Goal: Task Accomplishment & Management: Manage account settings

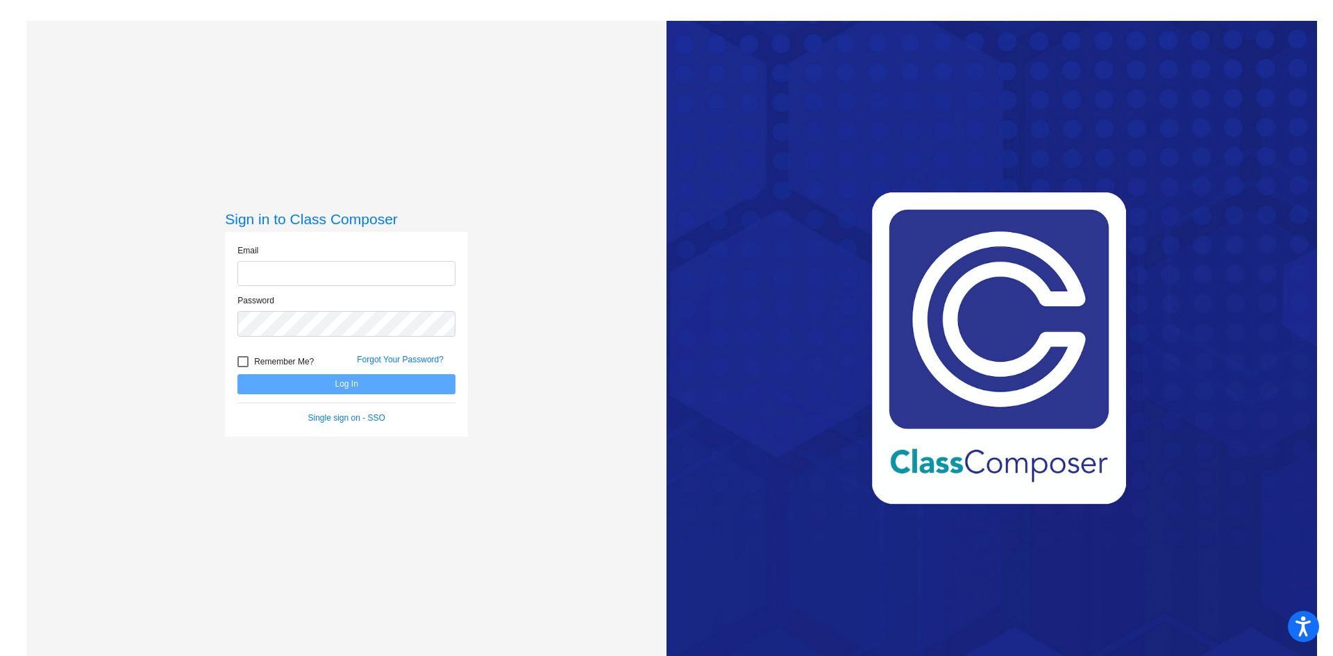
type input "[EMAIL_ADDRESS][PERSON_NAME][DOMAIN_NAME]"
click at [343, 386] on button "Log In" at bounding box center [346, 384] width 218 height 20
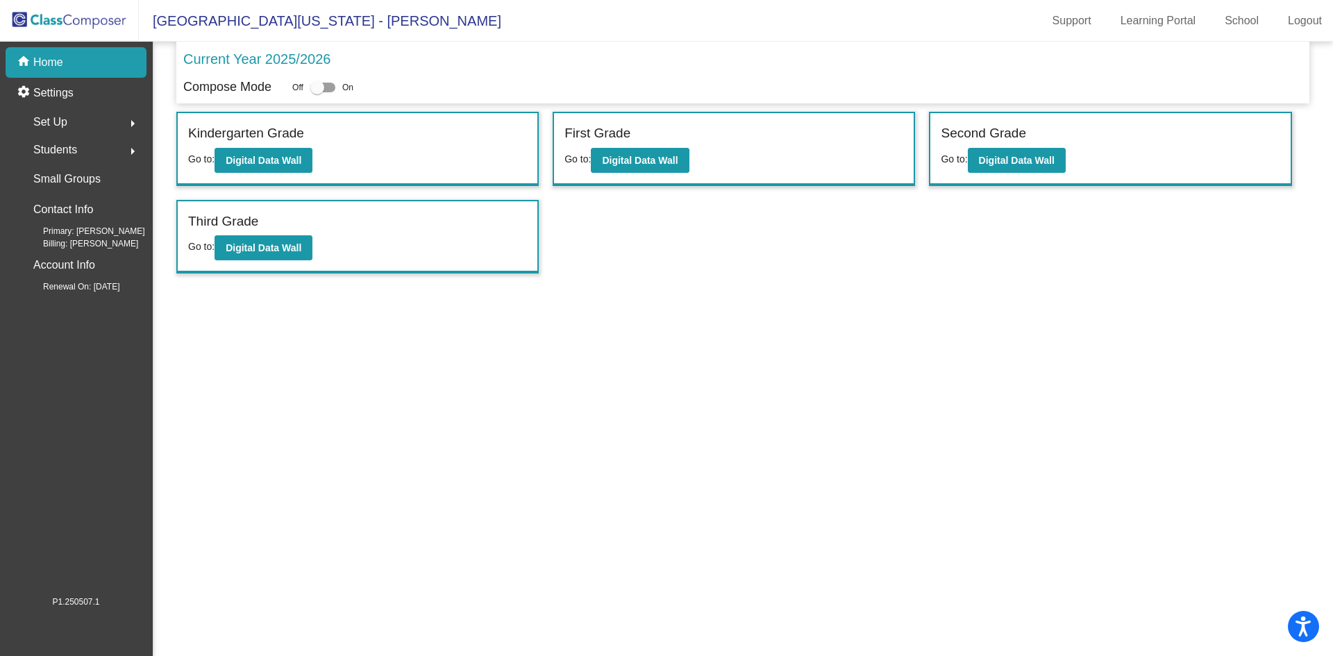
click at [319, 87] on div at bounding box center [317, 88] width 14 height 14
click at [317, 92] on input "checkbox" at bounding box center [317, 92] width 1 height 1
checkbox input "true"
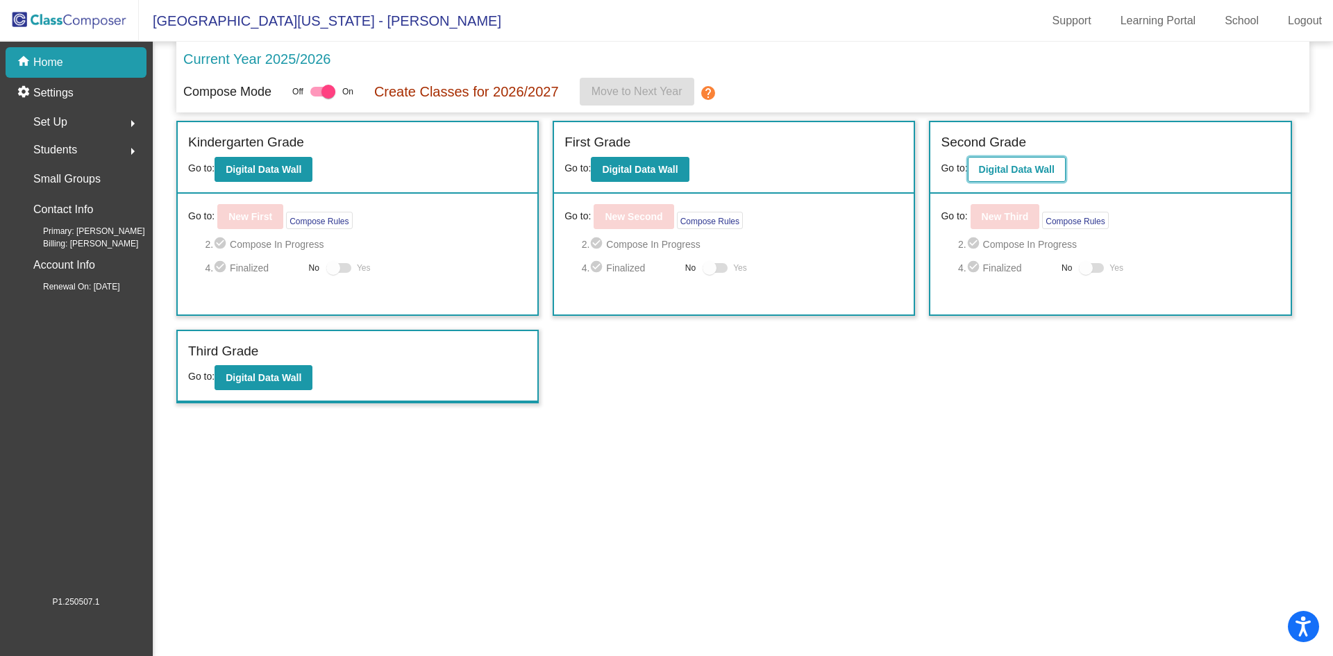
click at [1021, 168] on b "Digital Data Wall" at bounding box center [1017, 169] width 76 height 11
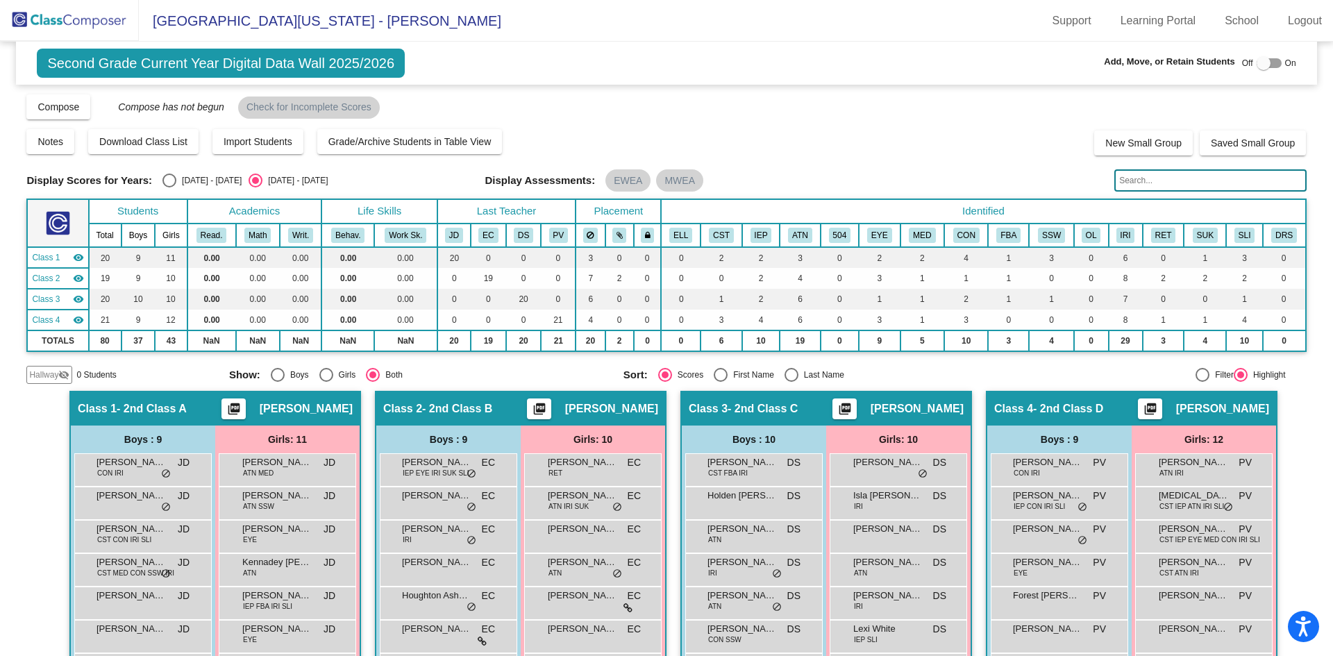
click at [1140, 181] on input "text" at bounding box center [1210, 180] width 192 height 22
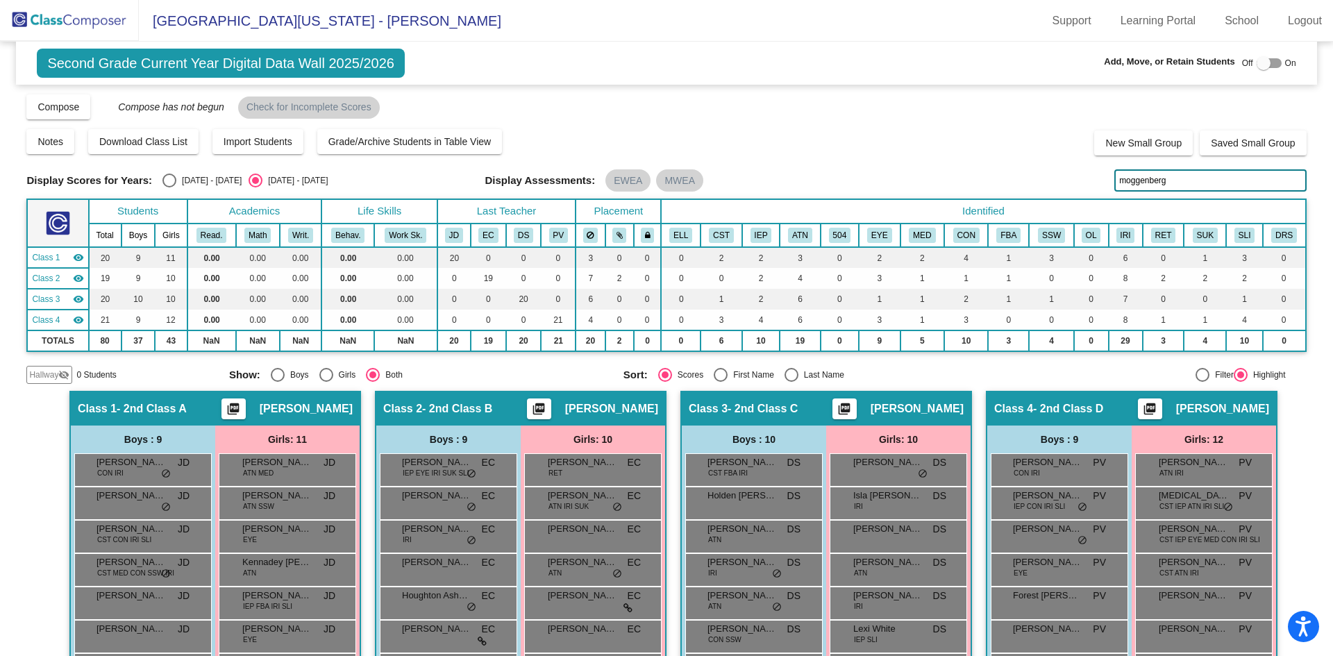
type input "moggenberg"
drag, startPoint x: 1253, startPoint y: 60, endPoint x: 1269, endPoint y: 61, distance: 16.7
click at [1269, 61] on div at bounding box center [1268, 63] width 25 height 10
checkbox input "true"
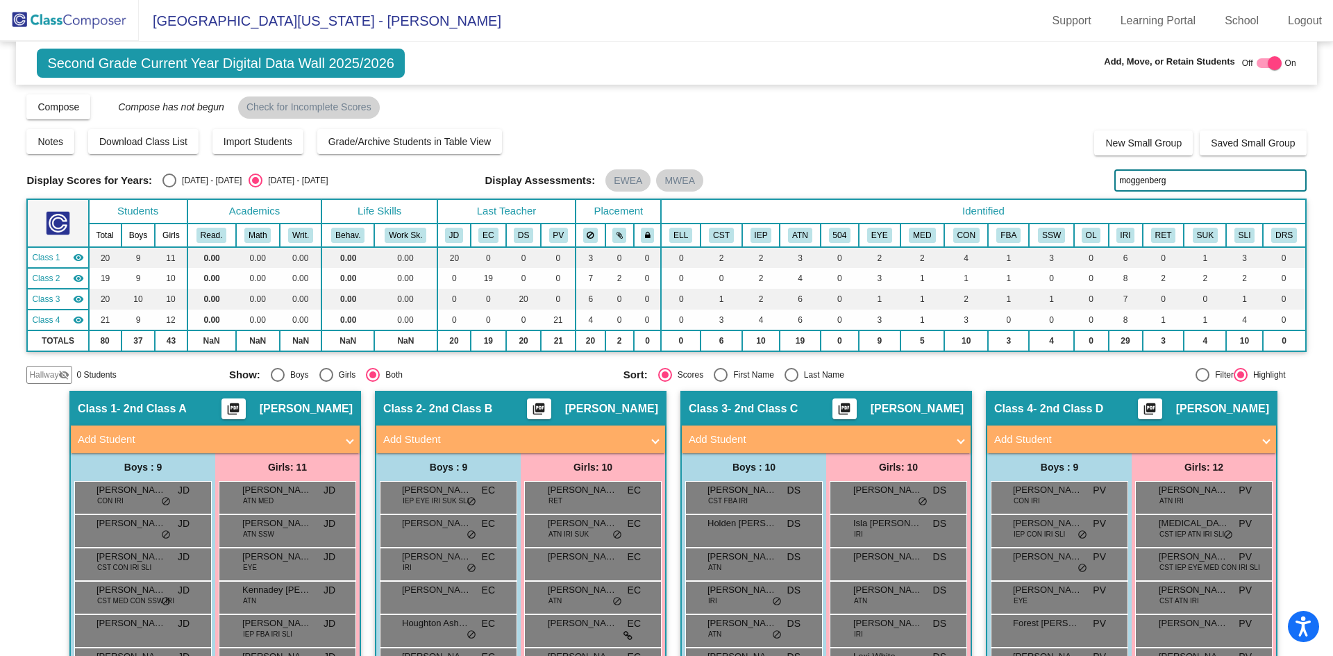
click at [1172, 180] on input "moggenberg" at bounding box center [1210, 180] width 192 height 22
type input "m"
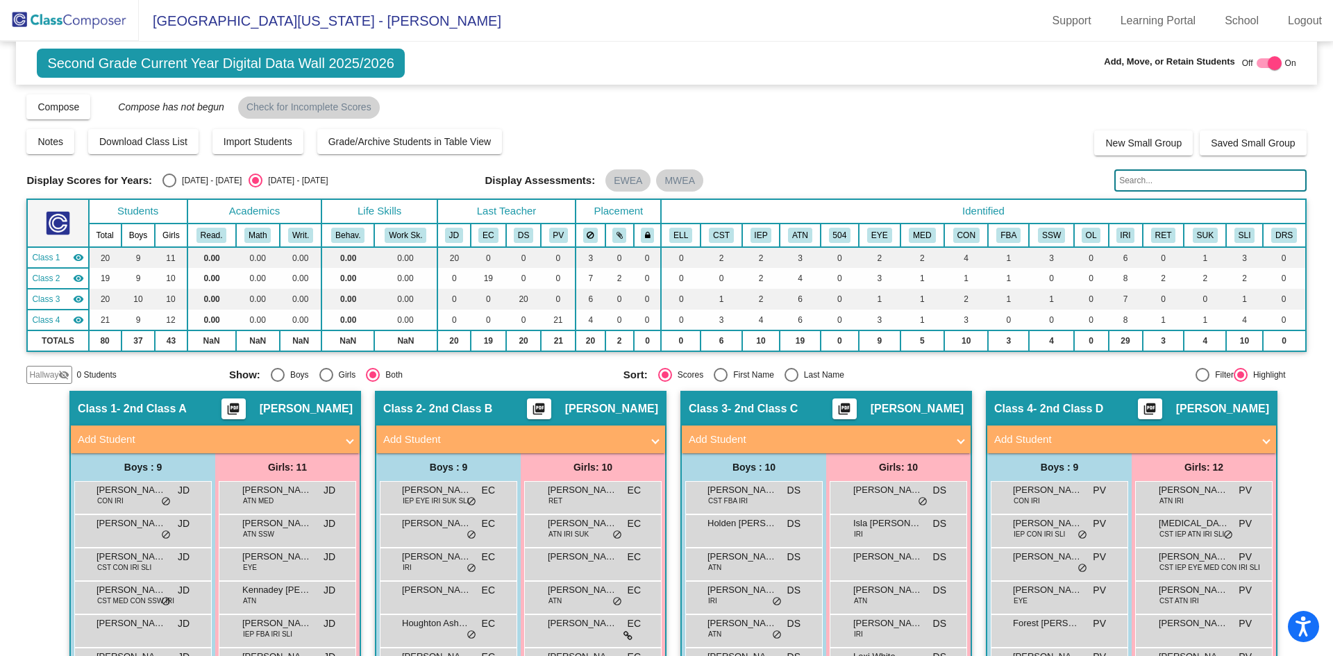
scroll to position [69, 0]
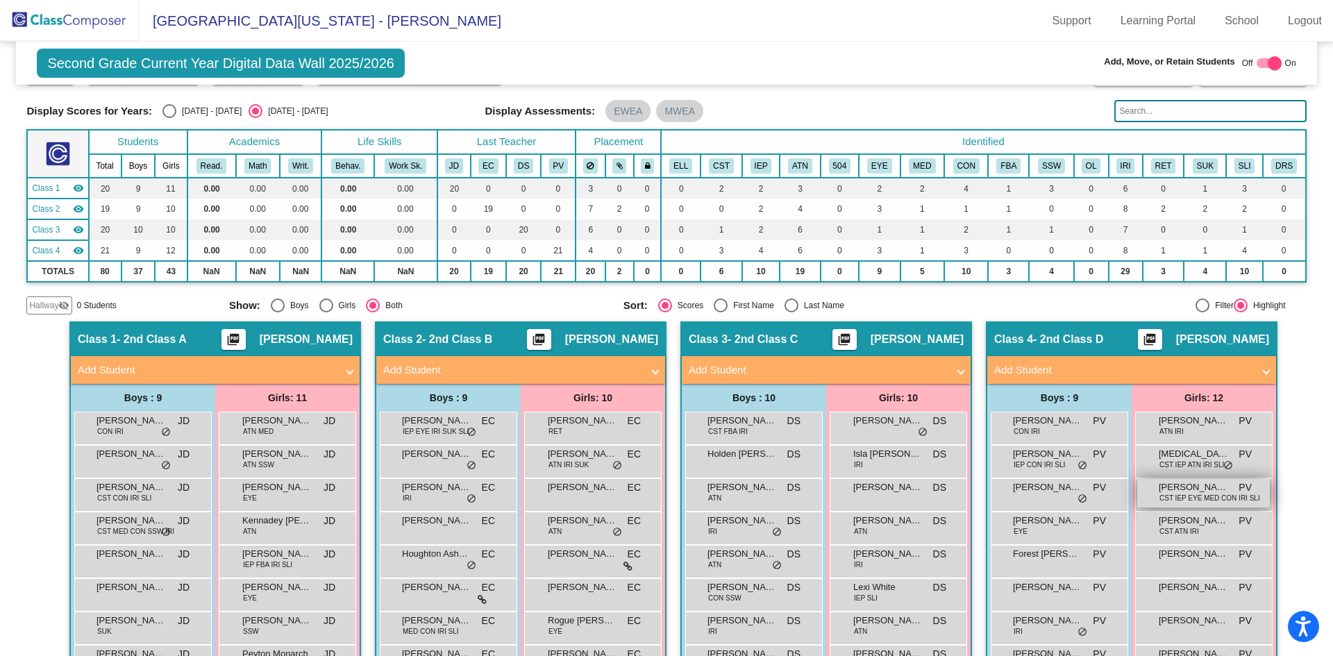
click at [1169, 498] on span "CST IEP EYE MED CON IRI SLI" at bounding box center [1209, 498] width 101 height 10
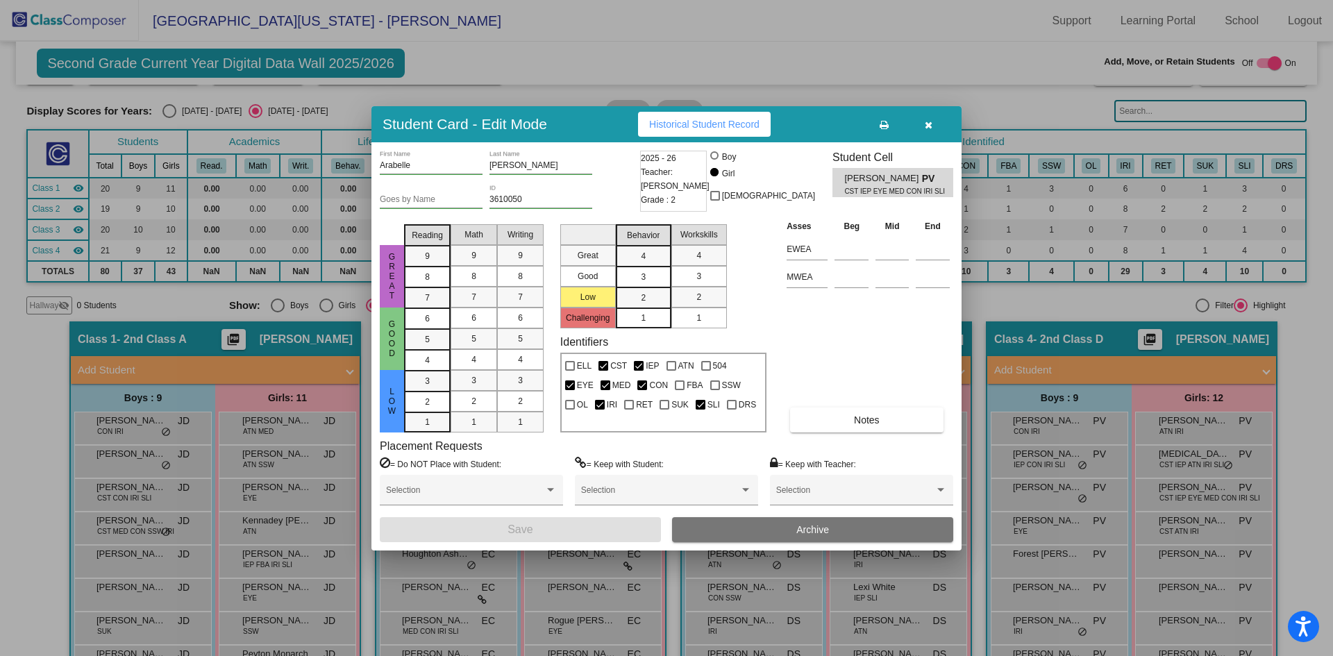
click at [805, 530] on span "Archive" at bounding box center [812, 529] width 33 height 11
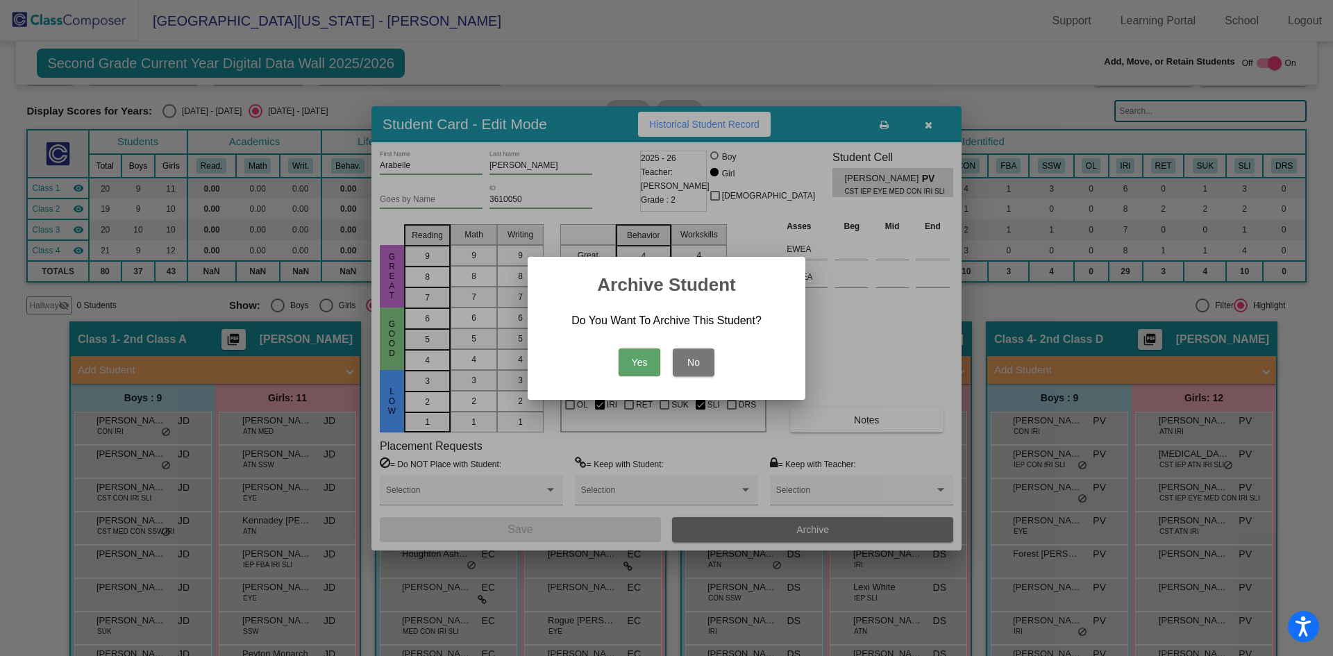
click at [638, 360] on button "Yes" at bounding box center [639, 362] width 42 height 28
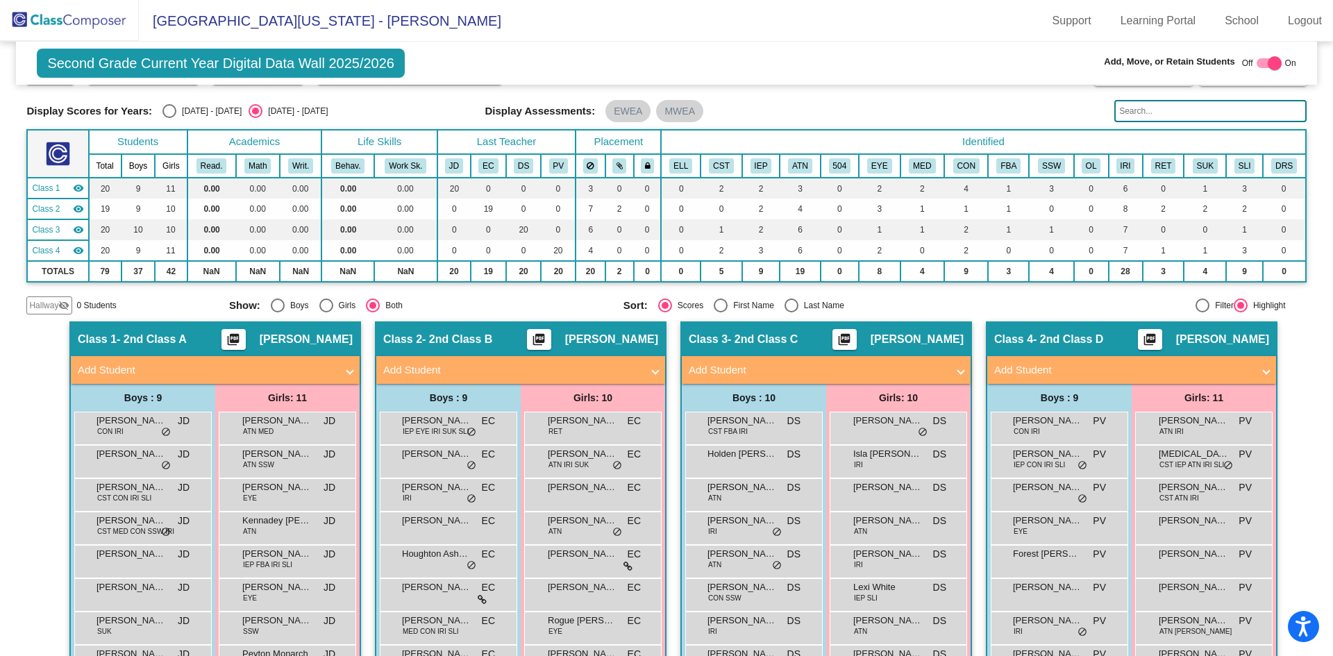
scroll to position [0, 0]
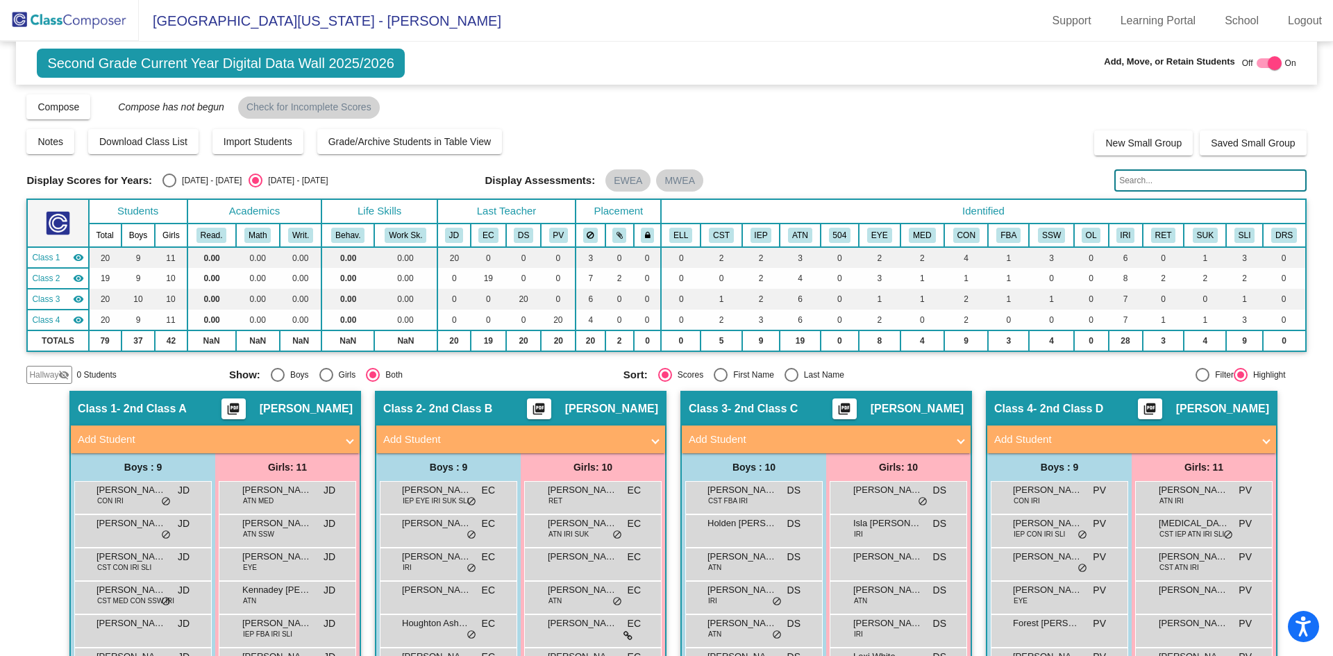
click at [291, 62] on span "Second Grade Current Year Digital Data Wall 2025/2026" at bounding box center [221, 63] width 368 height 29
click at [1267, 62] on div at bounding box center [1274, 63] width 14 height 14
checkbox input "false"
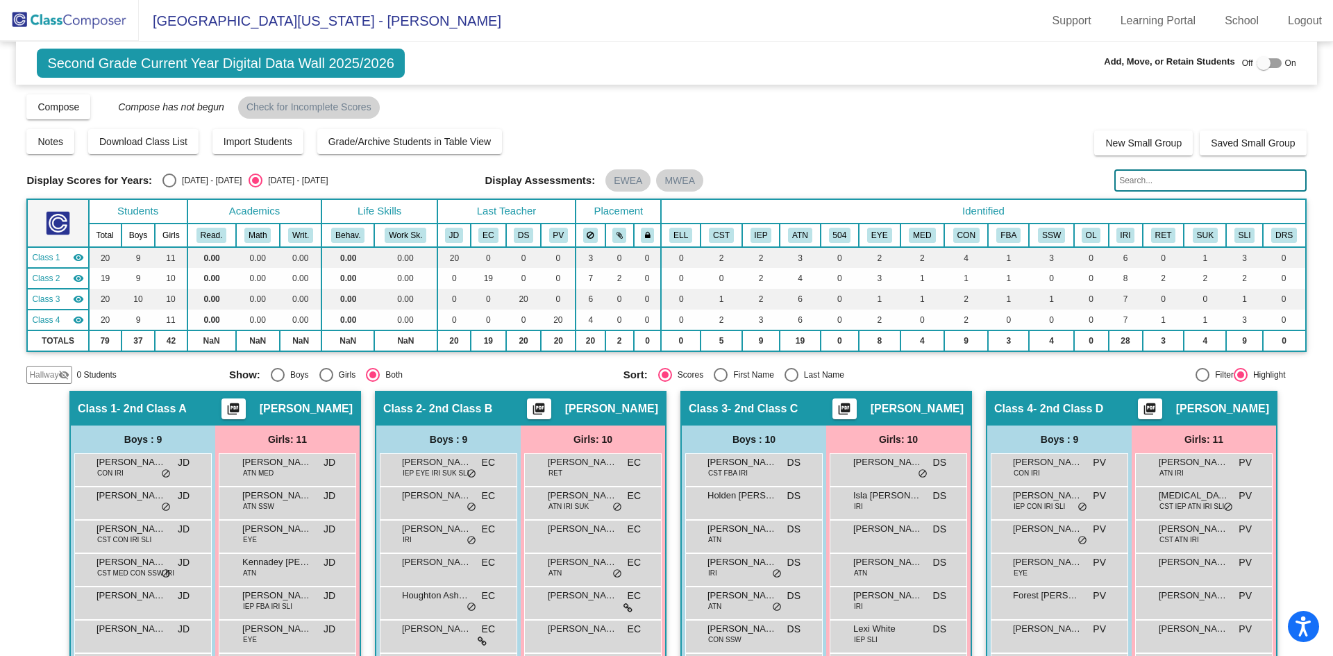
click at [194, 19] on span "[GEOGRAPHIC_DATA][US_STATE] - [PERSON_NAME]" at bounding box center [320, 21] width 362 height 22
click at [126, 59] on span "Second Grade Current Year Digital Data Wall 2025/2026" at bounding box center [221, 63] width 368 height 29
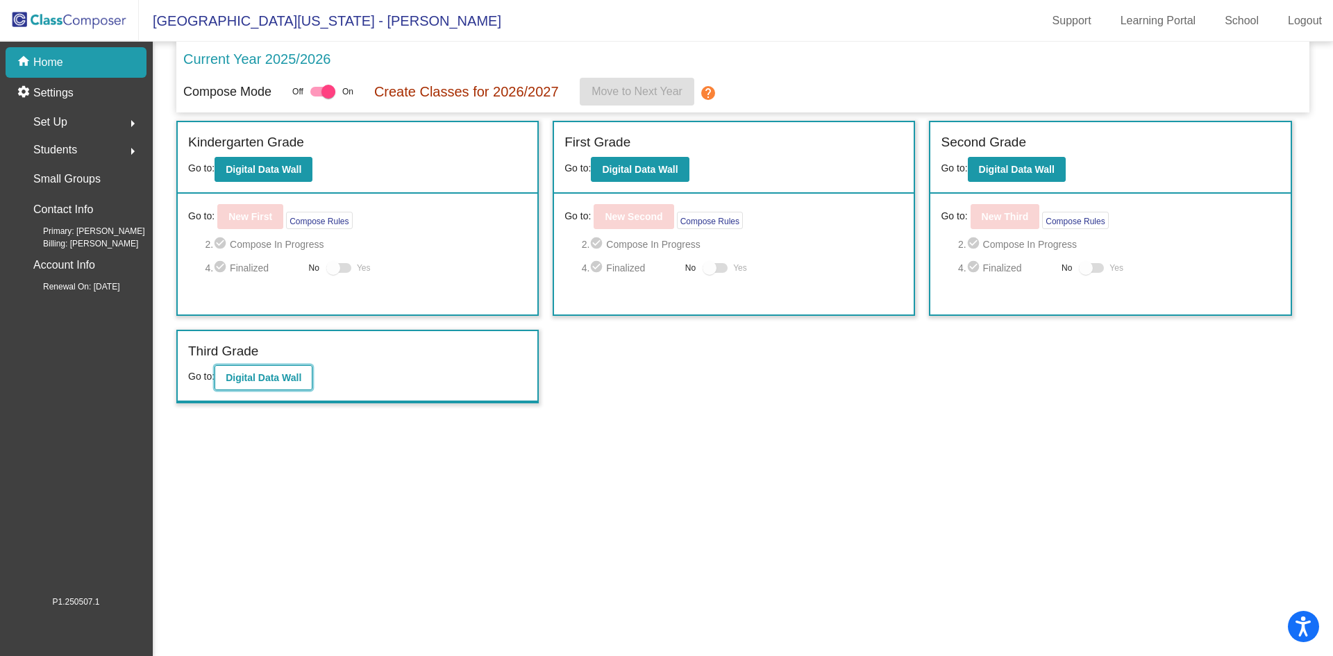
click at [281, 379] on b "Digital Data Wall" at bounding box center [264, 377] width 76 height 11
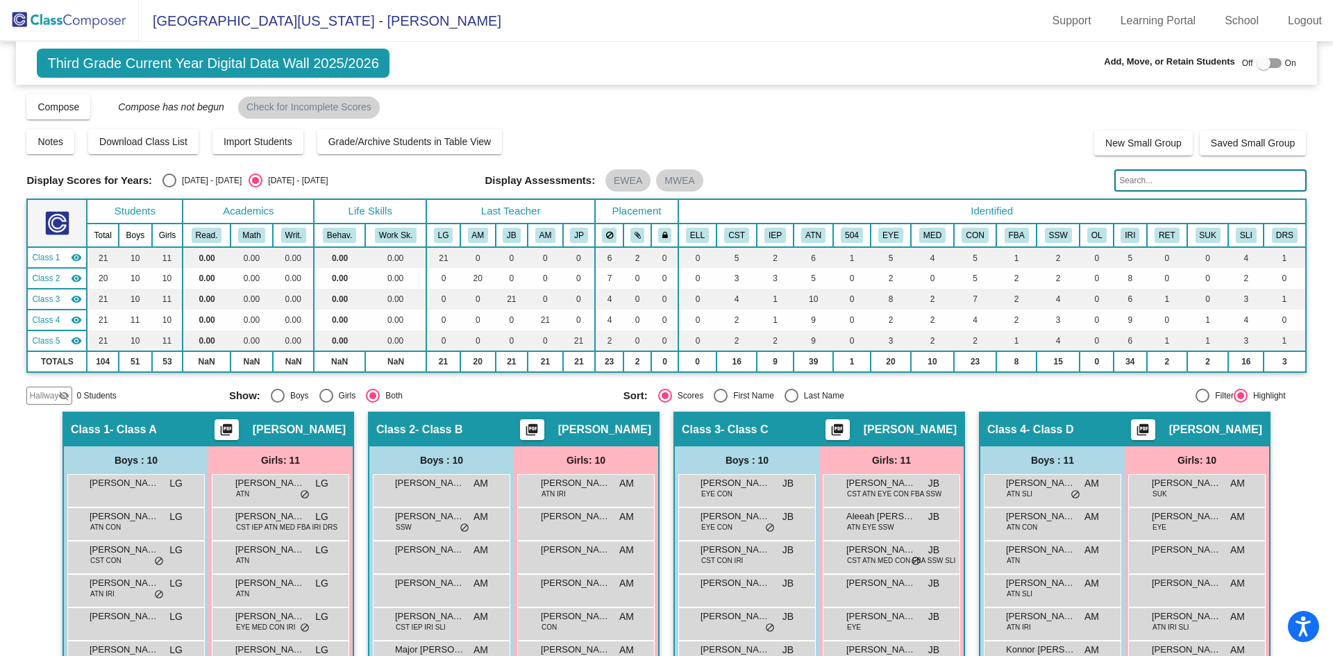
click at [1256, 65] on div at bounding box center [1263, 63] width 14 height 14
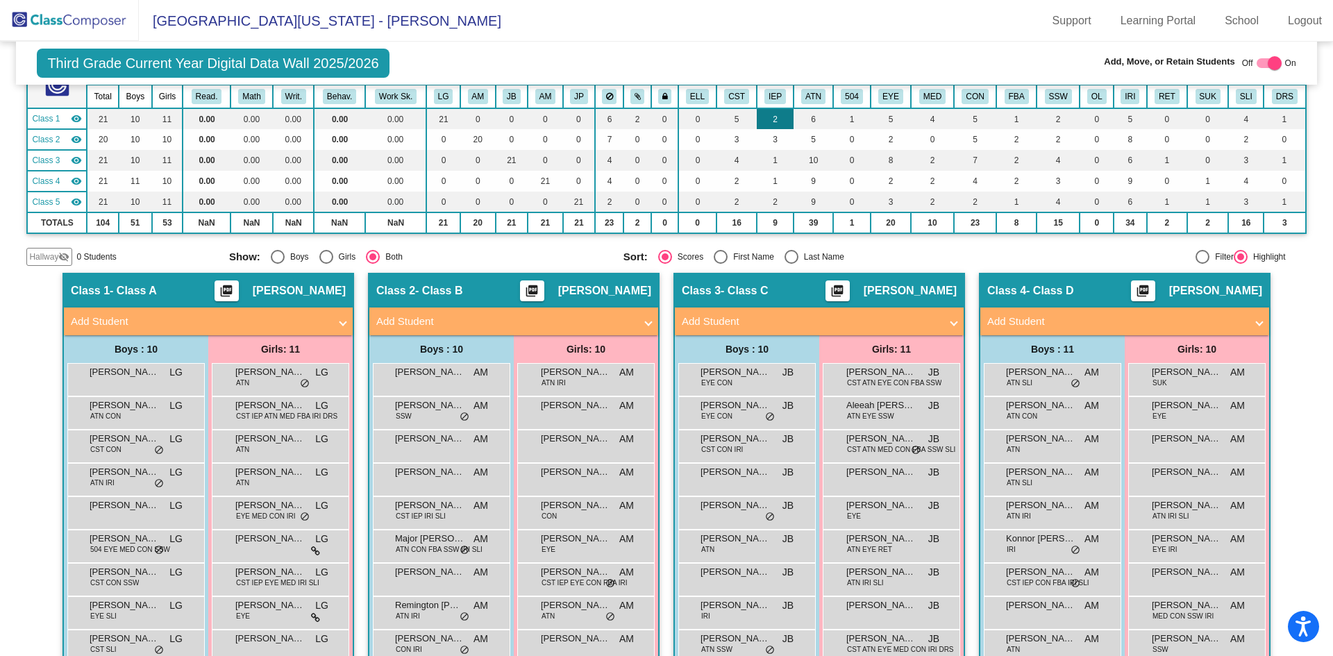
scroll to position [278, 0]
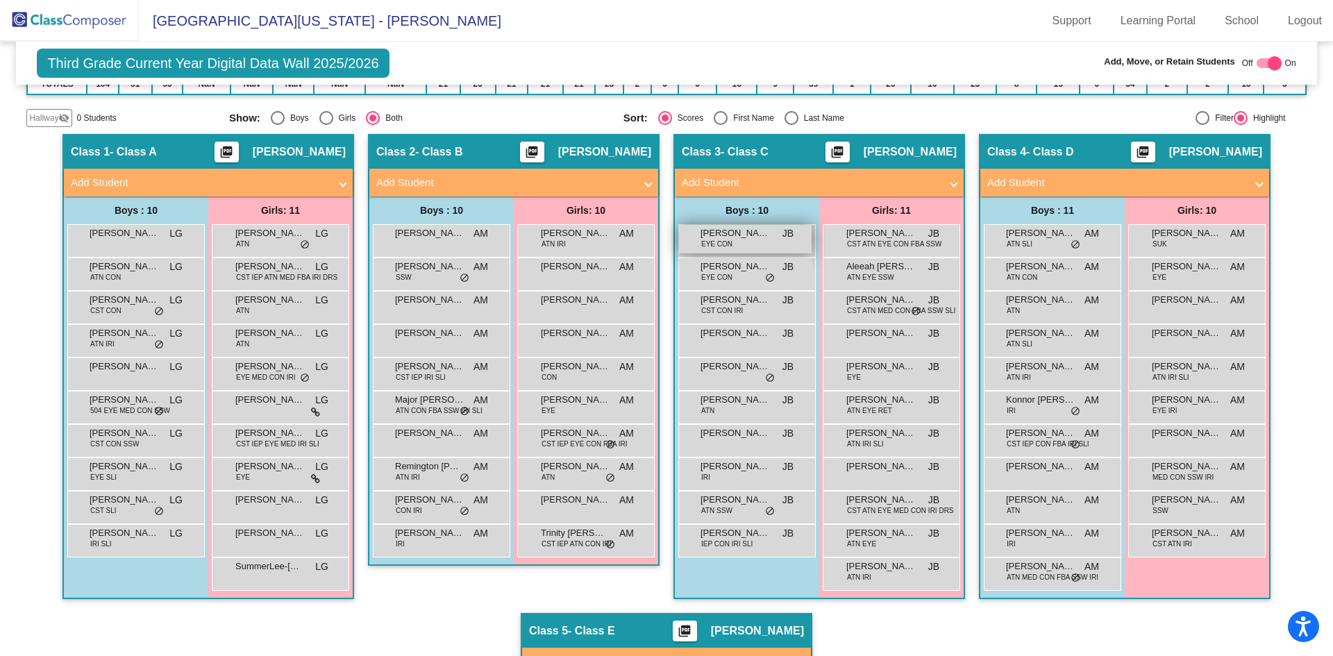
click at [734, 237] on span "[PERSON_NAME]" at bounding box center [734, 233] width 69 height 14
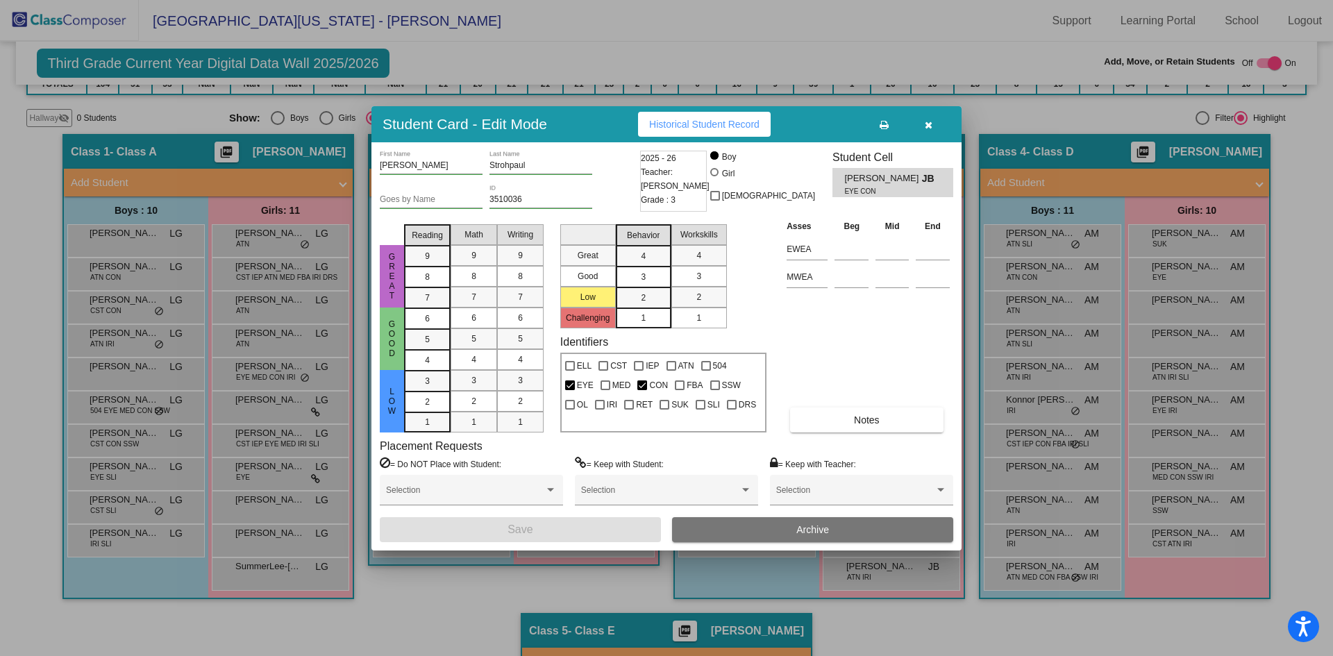
click at [780, 529] on button "Archive" at bounding box center [812, 529] width 281 height 25
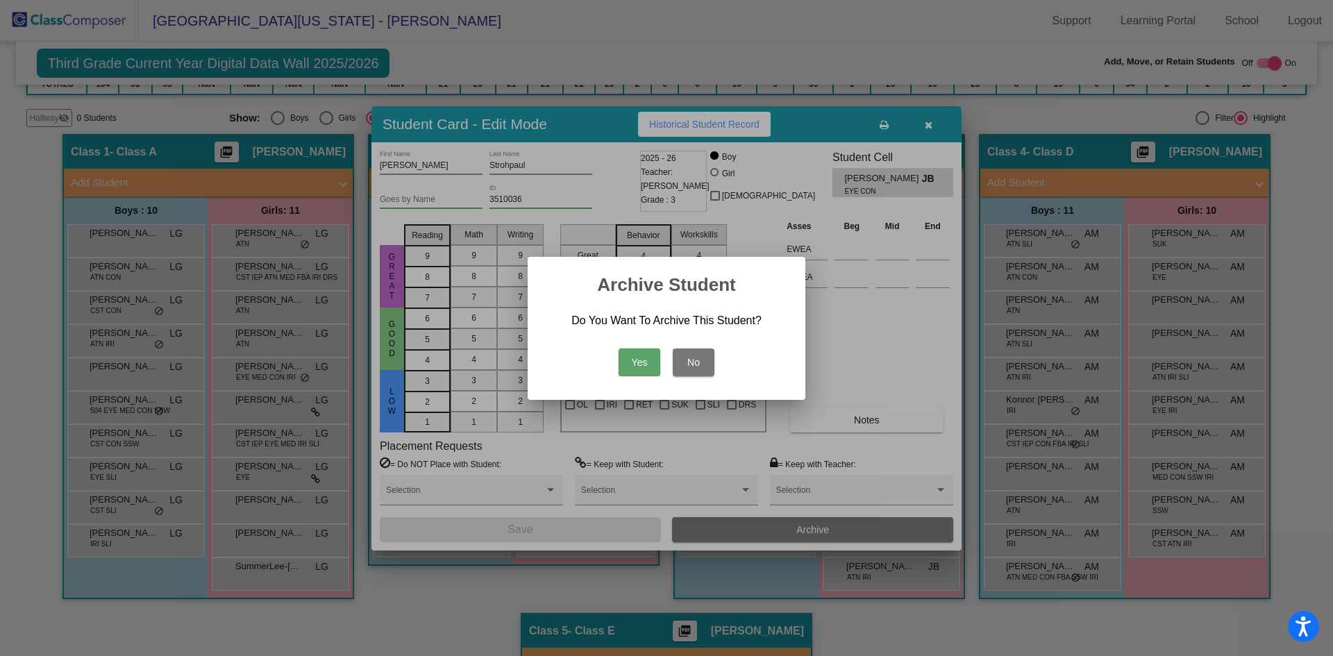
click at [640, 361] on button "Yes" at bounding box center [639, 362] width 42 height 28
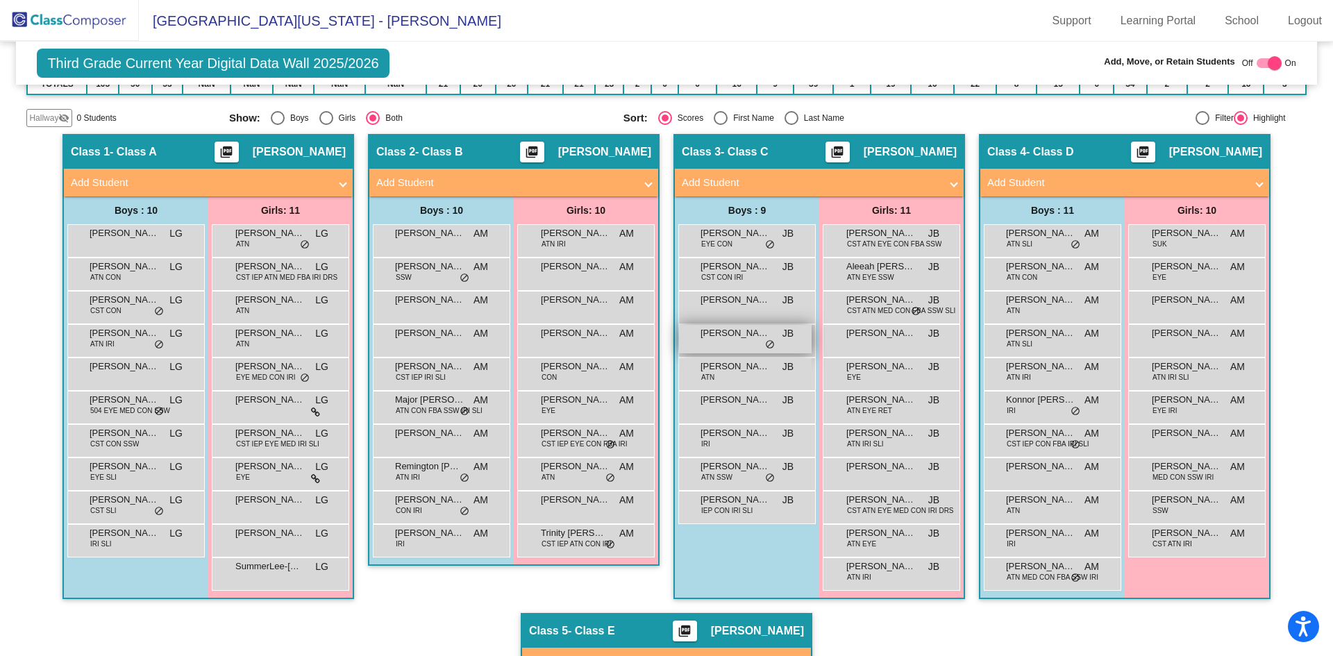
scroll to position [0, 0]
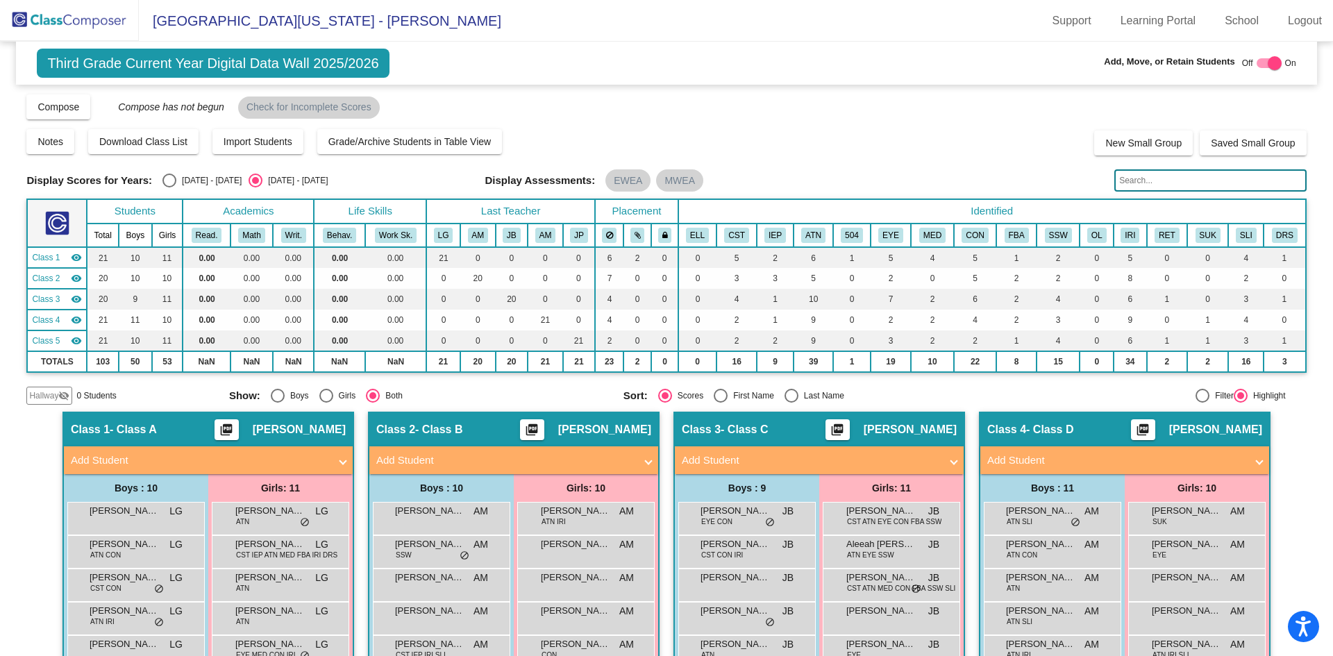
click at [1267, 62] on div at bounding box center [1274, 63] width 14 height 14
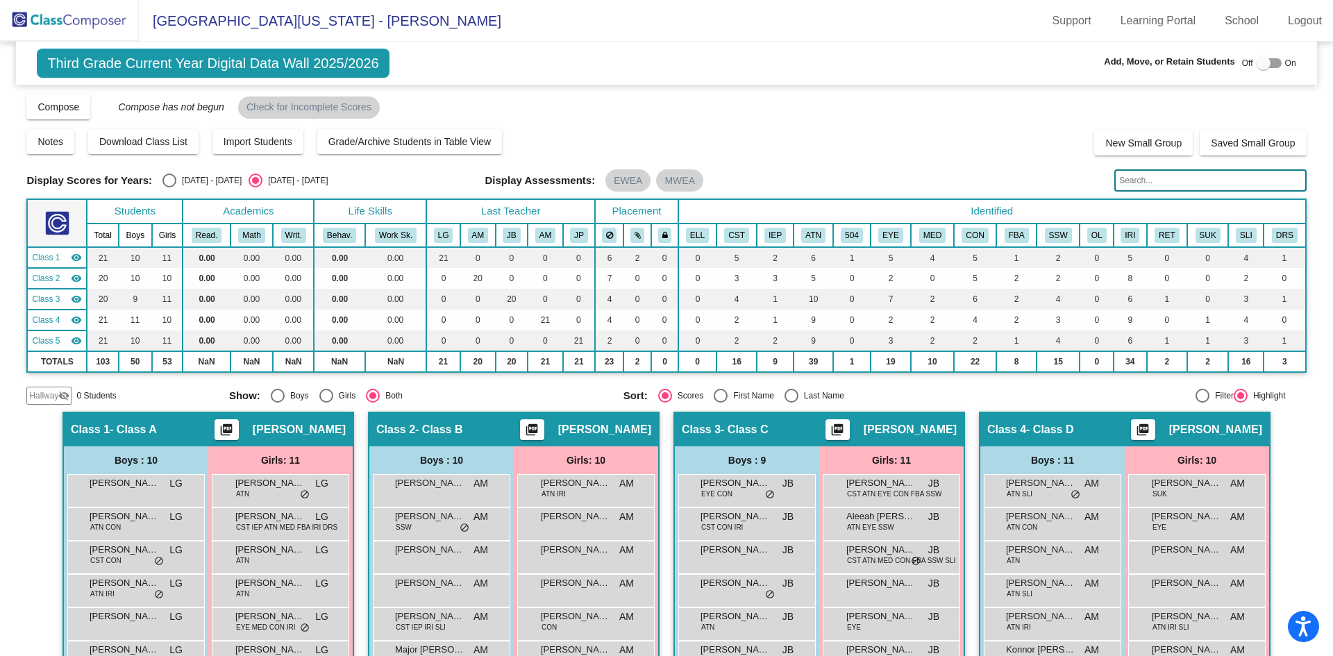
click at [1256, 65] on div at bounding box center [1263, 63] width 14 height 14
checkbox input "true"
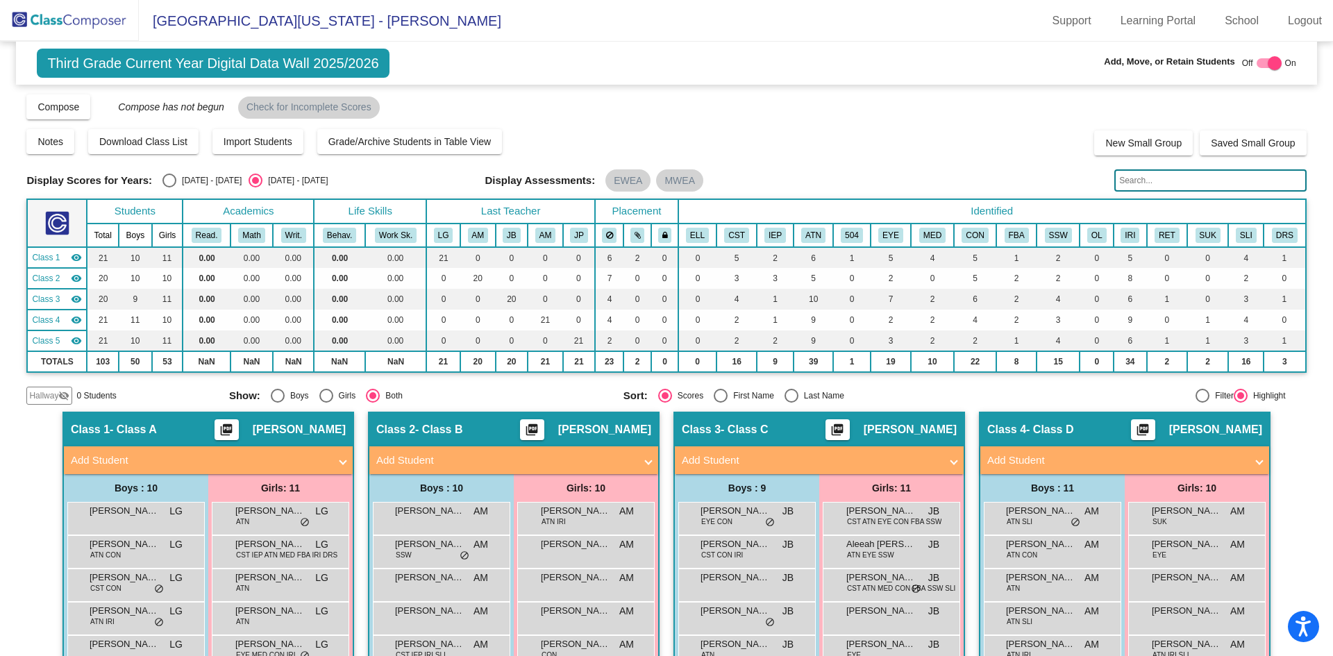
click at [67, 19] on img at bounding box center [69, 20] width 139 height 41
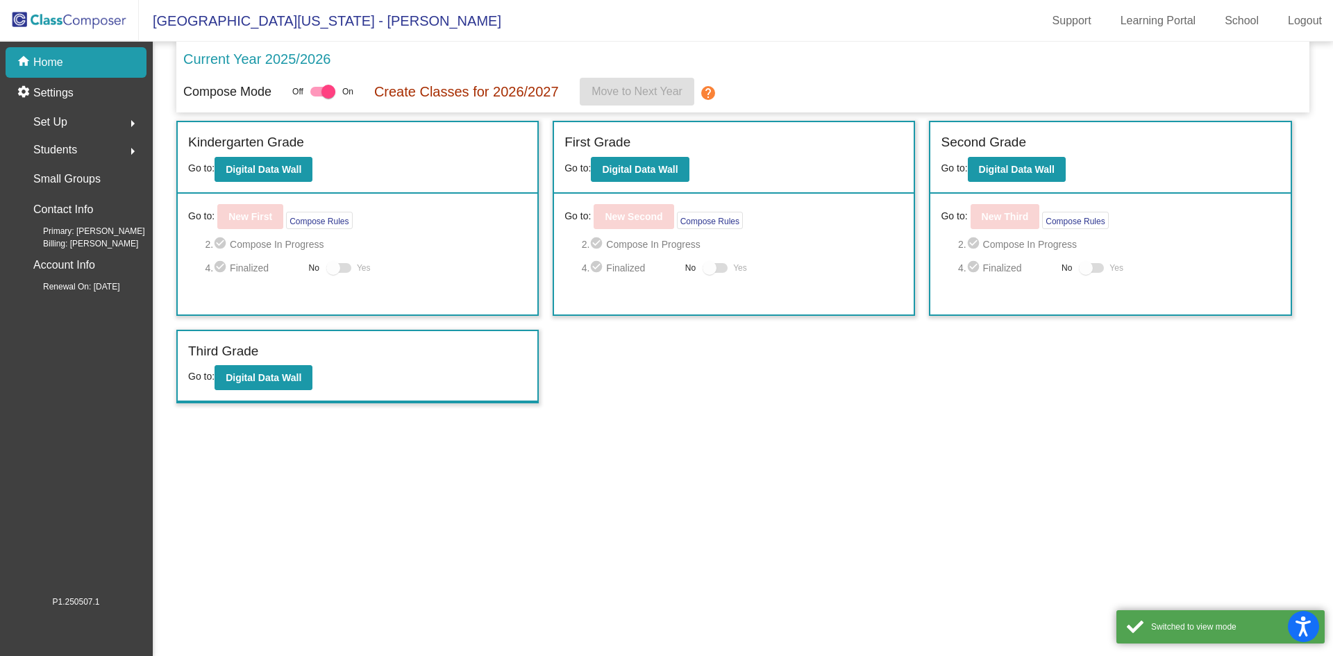
click at [72, 147] on span "Students" at bounding box center [55, 149] width 44 height 19
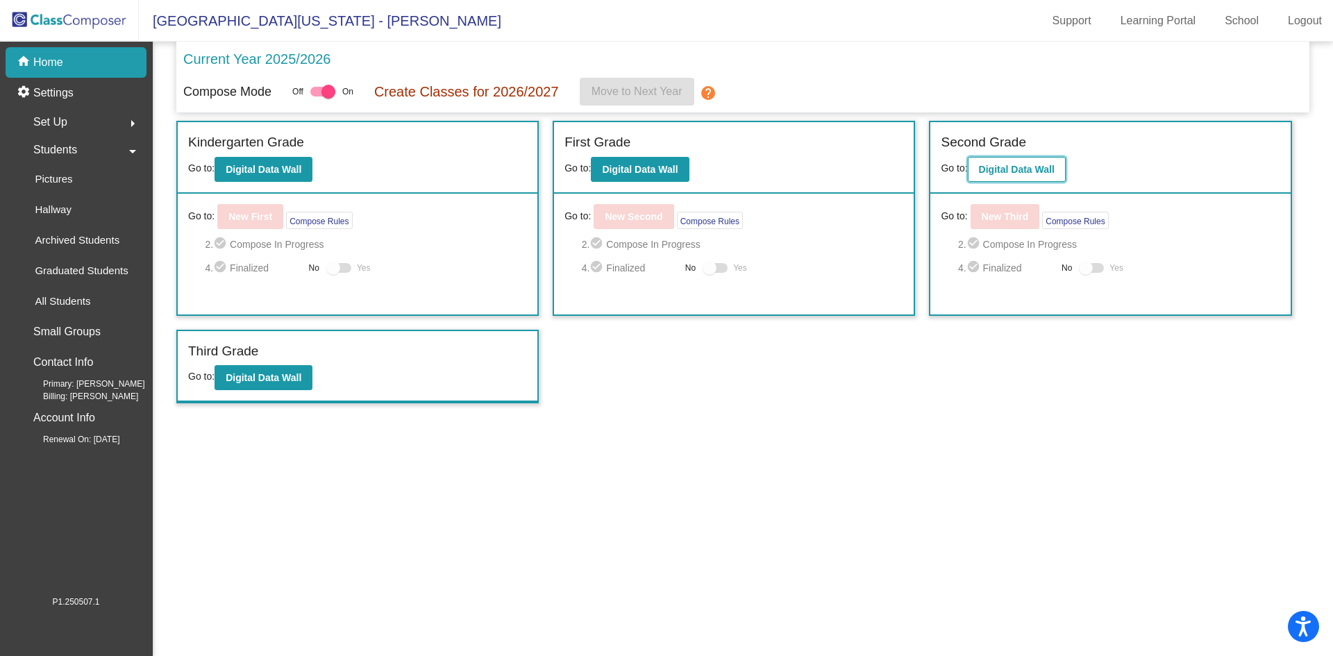
click at [1035, 167] on b "Digital Data Wall" at bounding box center [1017, 169] width 76 height 11
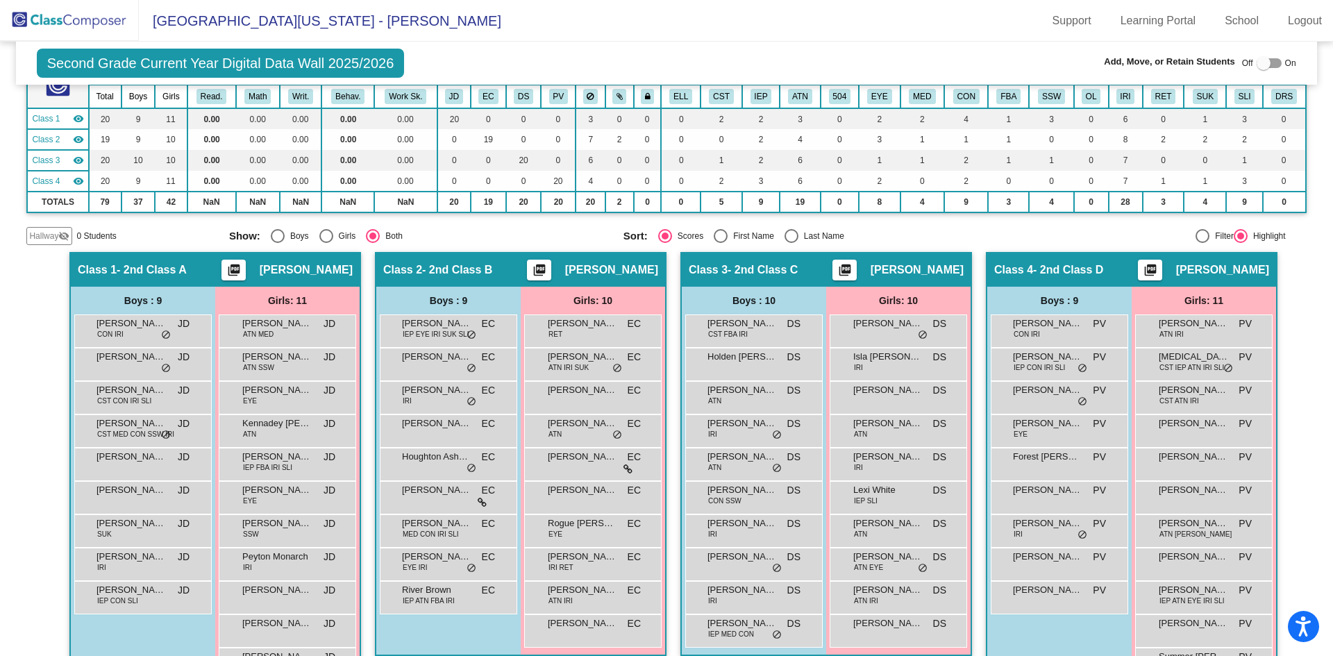
scroll to position [186, 0]
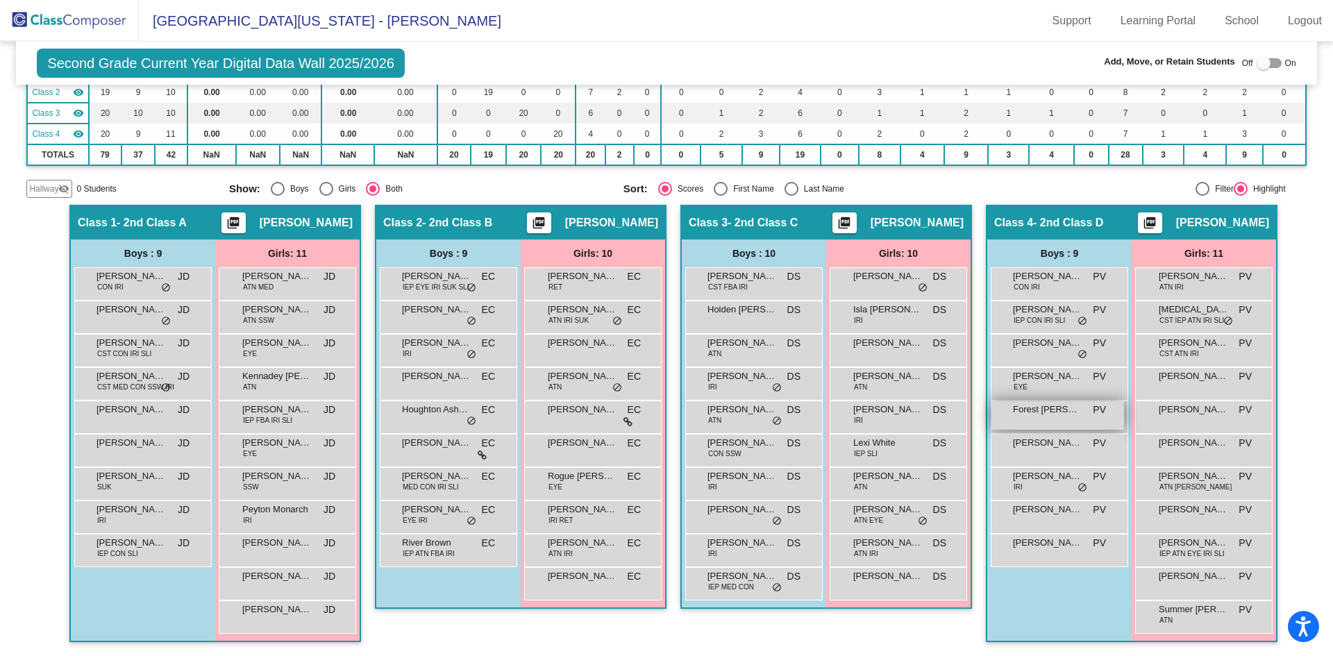
click at [1036, 413] on span "Forest [PERSON_NAME]" at bounding box center [1047, 410] width 69 height 14
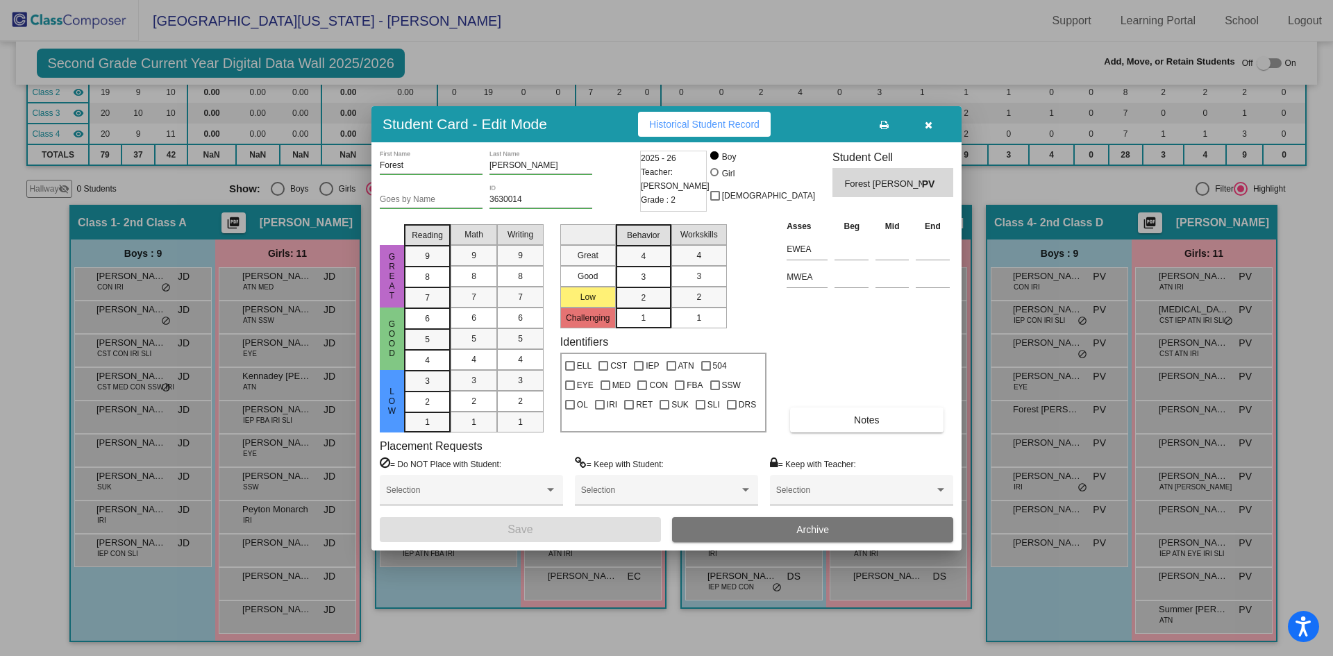
click at [800, 530] on span "Archive" at bounding box center [812, 529] width 33 height 11
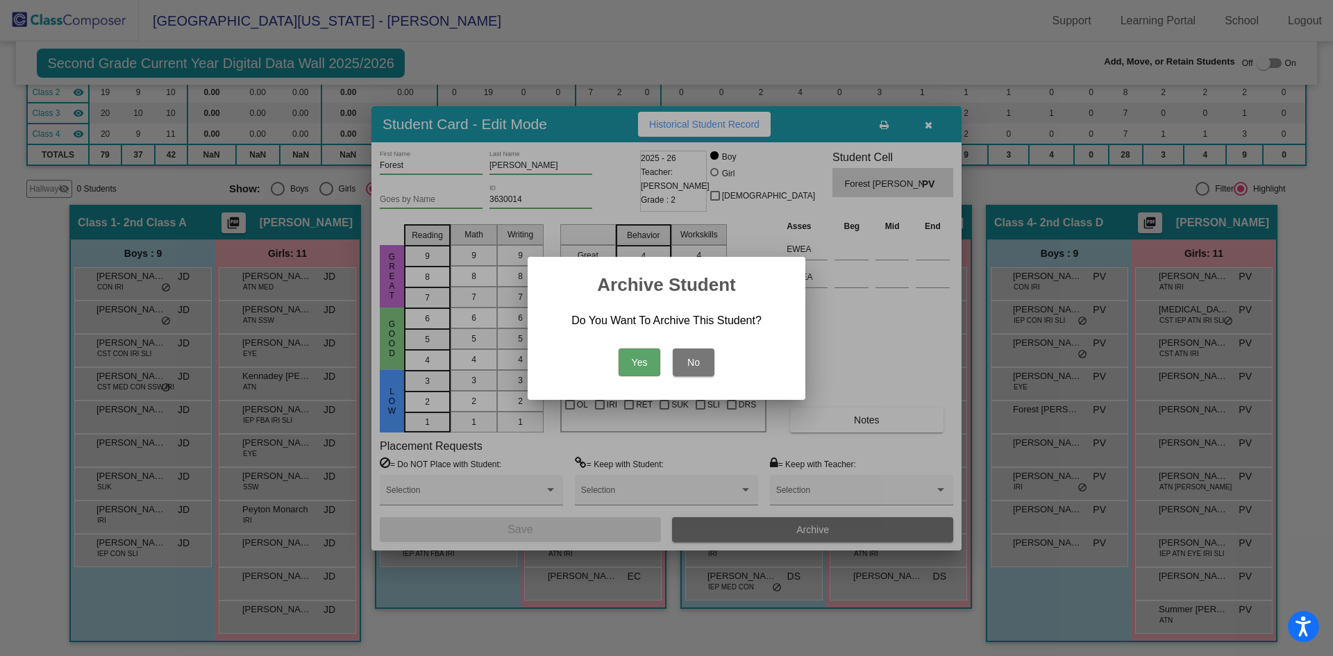
click at [636, 360] on button "Yes" at bounding box center [639, 362] width 42 height 28
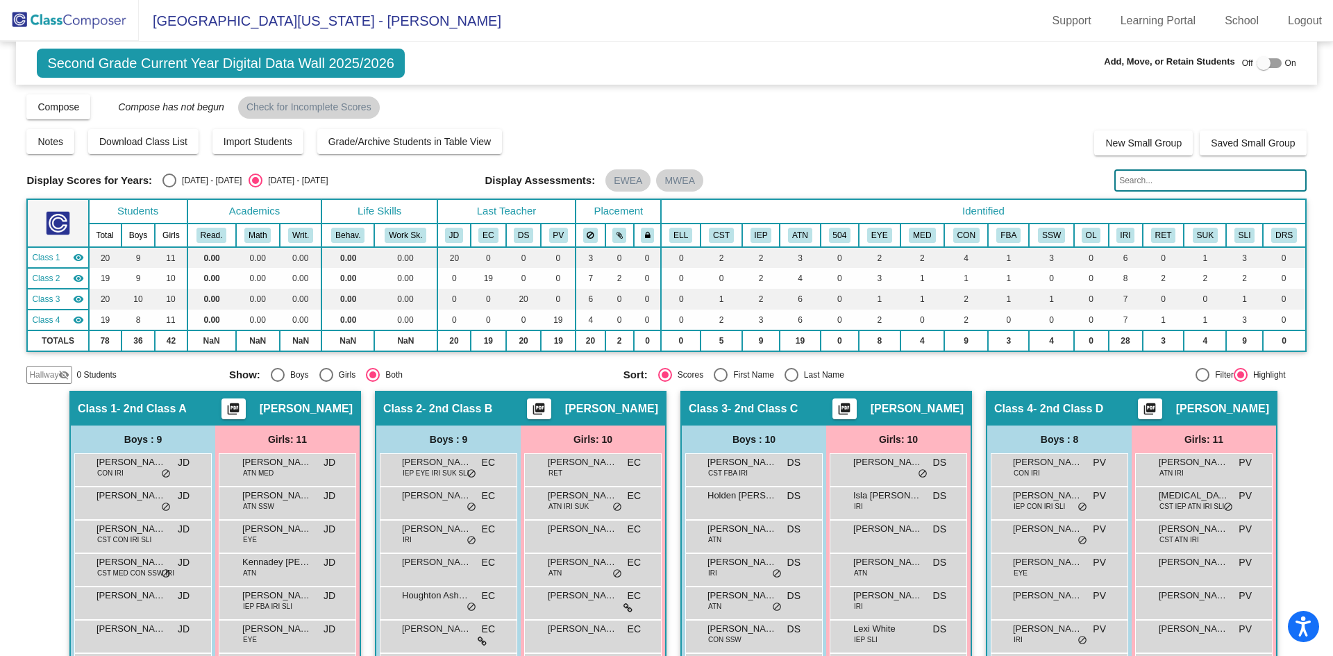
scroll to position [0, 0]
click at [69, 15] on img at bounding box center [69, 20] width 139 height 41
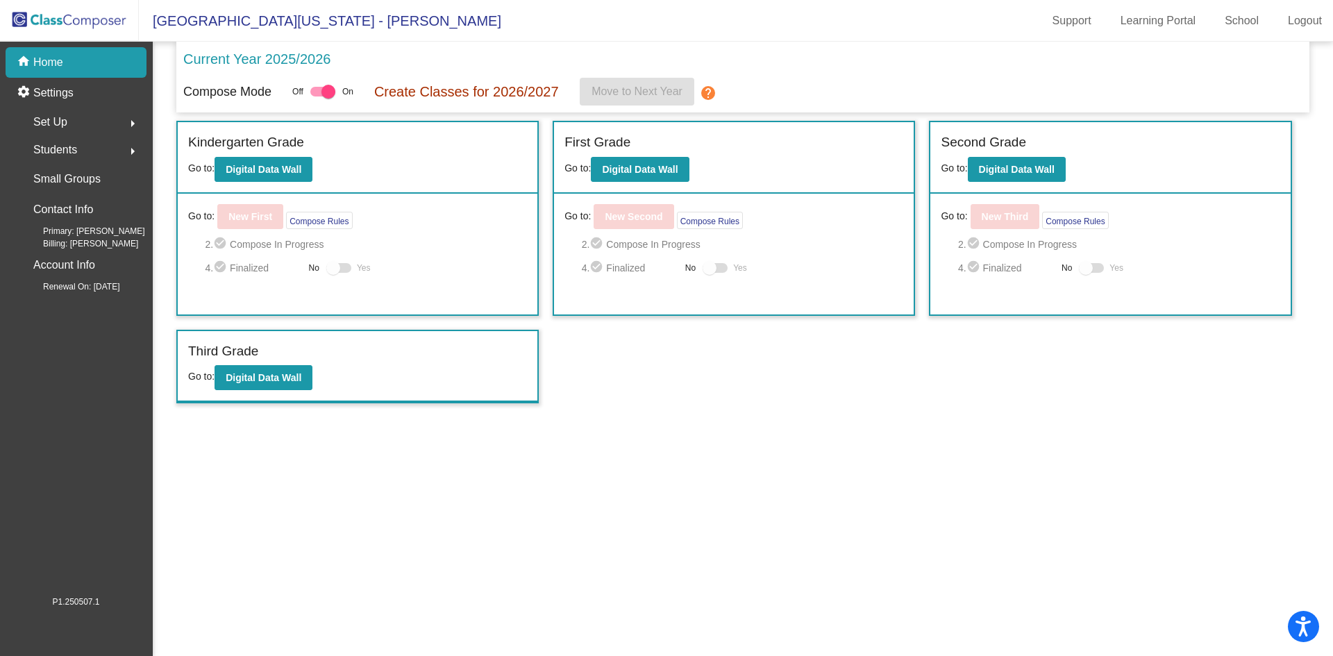
click at [55, 116] on span "Set Up" at bounding box center [50, 121] width 34 height 19
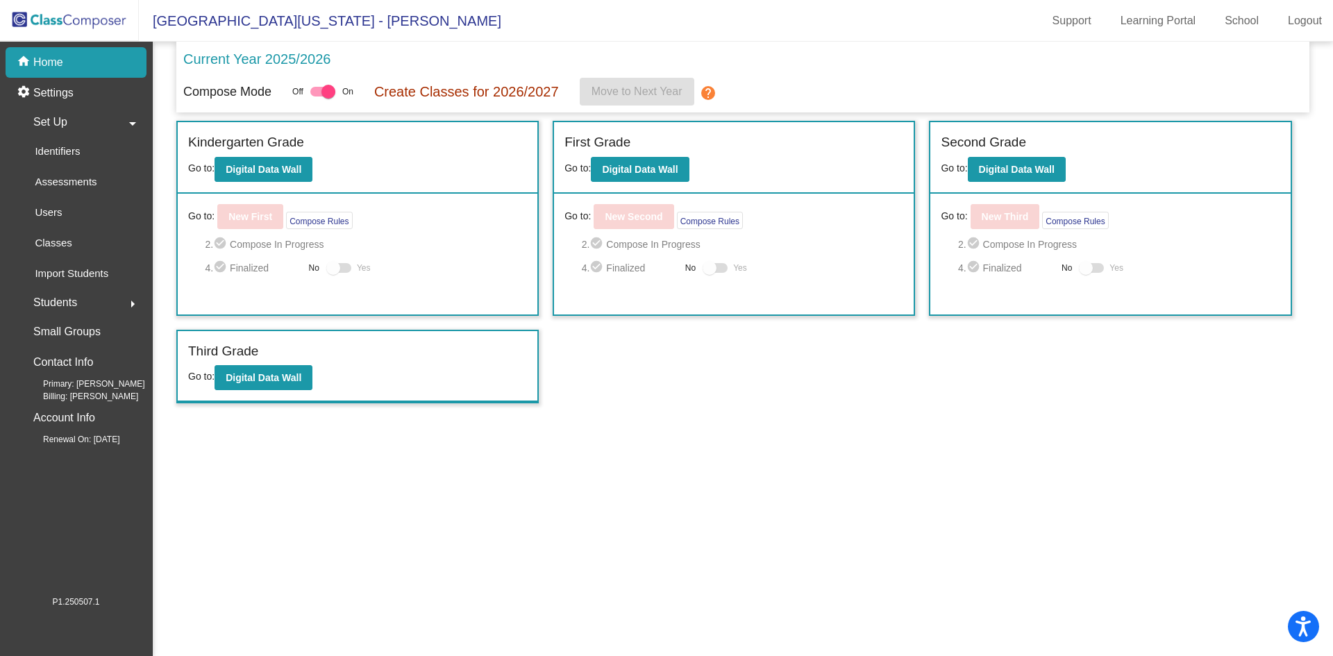
click at [54, 299] on span "Students" at bounding box center [55, 302] width 44 height 19
click at [58, 247] on p "Archived Students" at bounding box center [77, 240] width 85 height 17
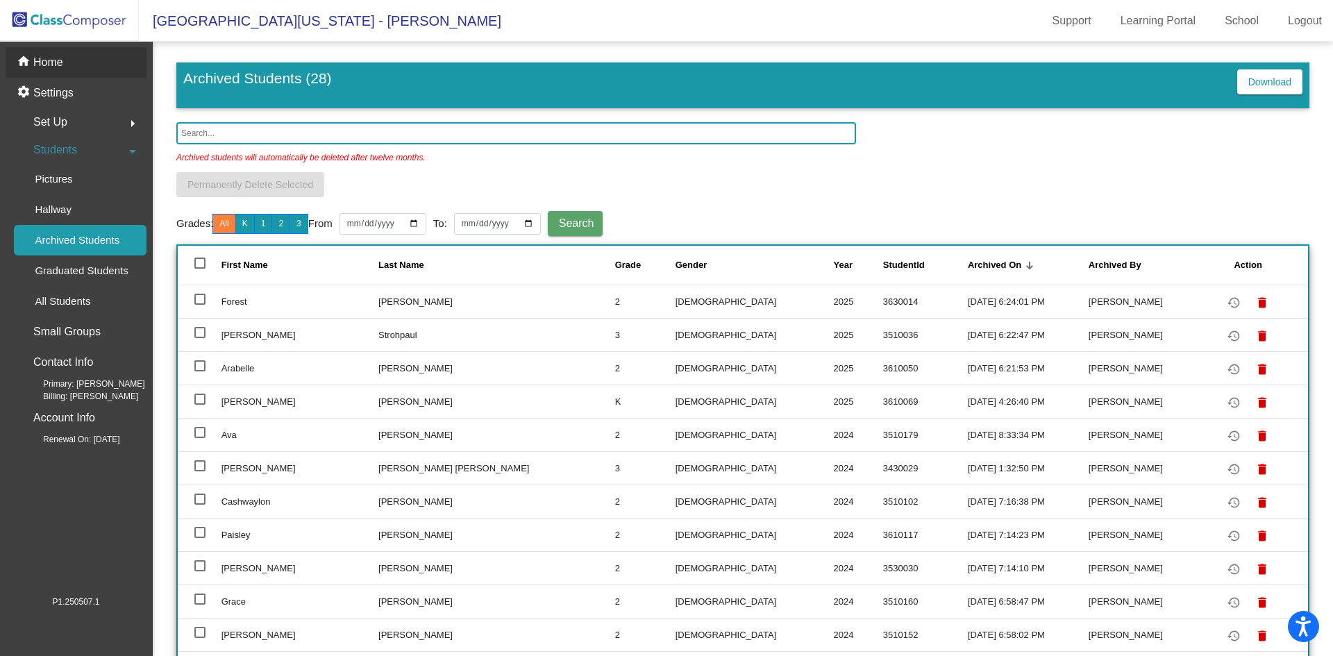
click at [49, 60] on p "Home" at bounding box center [48, 62] width 30 height 17
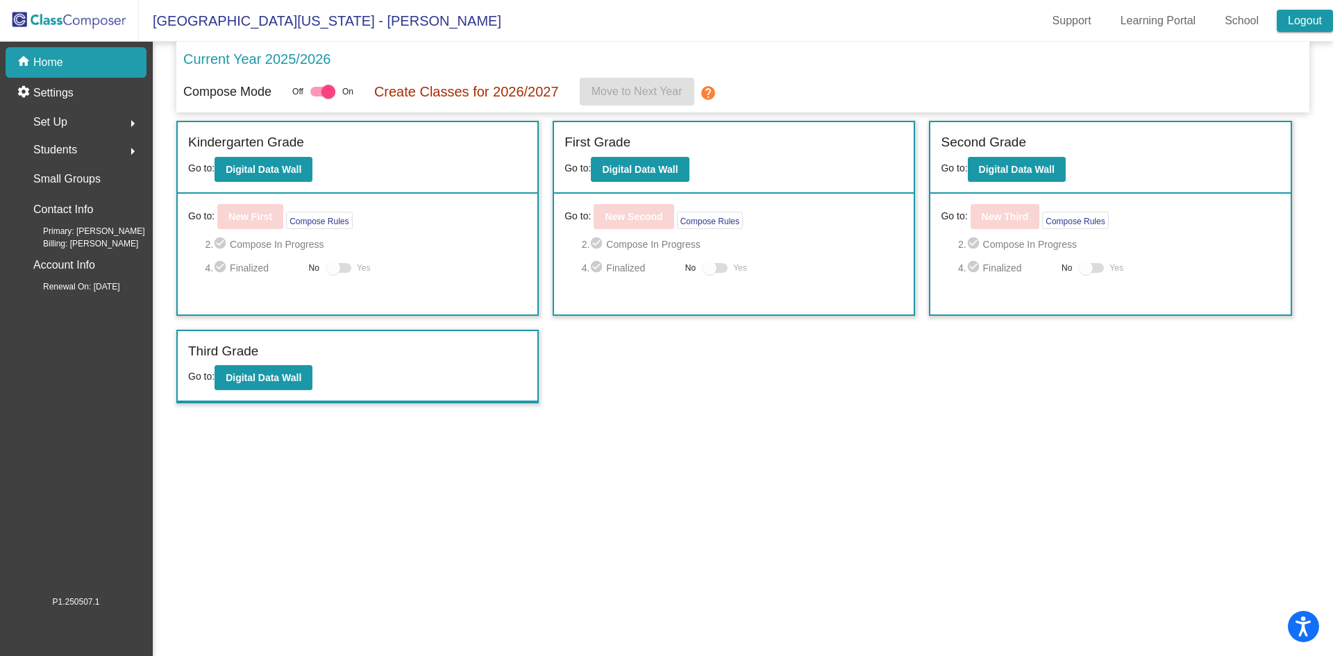
click at [1306, 20] on link "Logout" at bounding box center [1304, 21] width 56 height 22
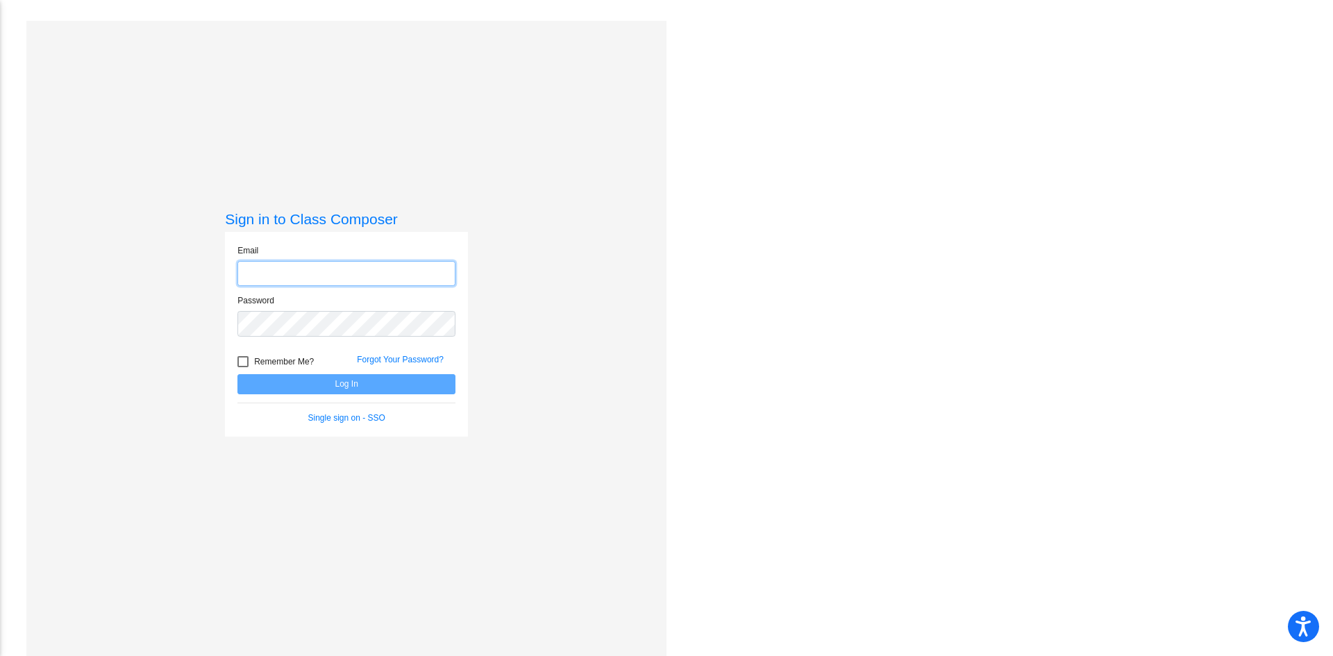
type input "[EMAIL_ADDRESS][PERSON_NAME][DOMAIN_NAME]"
